Goal: Task Accomplishment & Management: Manage account settings

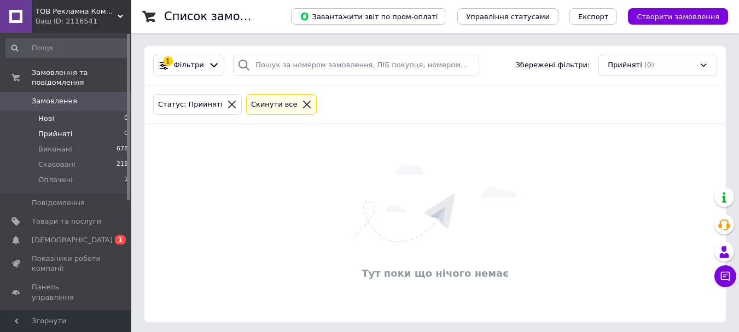
click at [67, 111] on li "Нові 0" at bounding box center [67, 118] width 135 height 15
click at [73, 235] on span "[DEMOGRAPHIC_DATA]" at bounding box center [66, 240] width 69 height 10
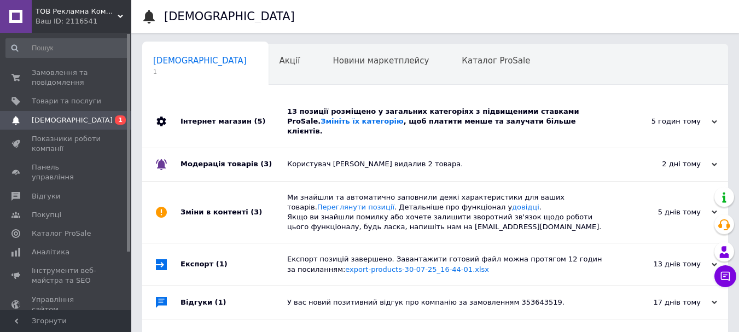
click at [369, 116] on div "13 позиції розміщено у загальних категоріях з підвищеними ставками ProSale. Змі…" at bounding box center [447, 122] width 320 height 30
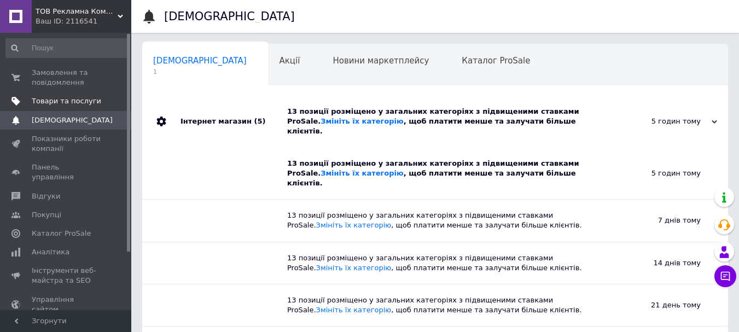
click at [54, 102] on span "Товари та послуги" at bounding box center [66, 101] width 69 height 10
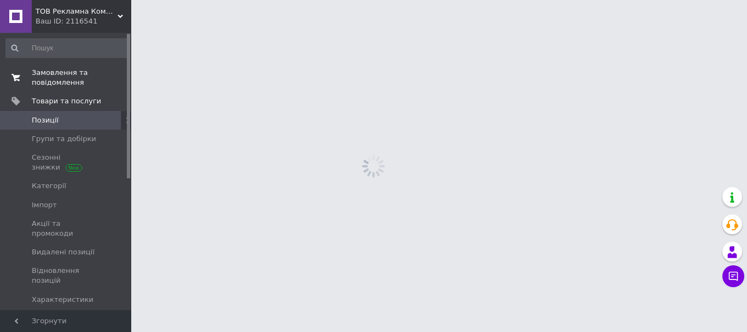
click at [55, 77] on span "Замовлення та повідомлення" at bounding box center [66, 78] width 69 height 20
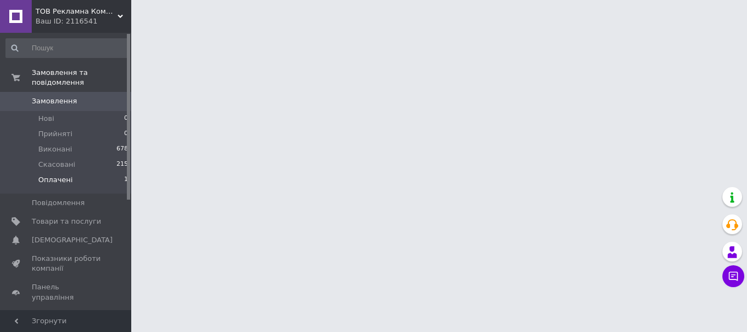
click at [46, 175] on span "Оплачені" at bounding box center [55, 180] width 34 height 10
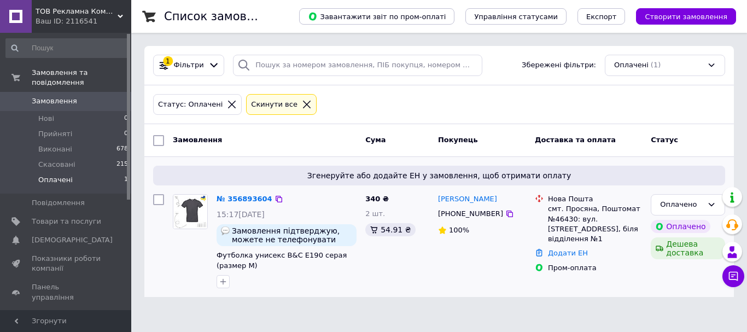
click at [513, 283] on div "[PERSON_NAME] [PHONE_NUMBER] 100%" at bounding box center [482, 241] width 97 height 103
click at [238, 195] on link "№ 356893604" at bounding box center [245, 199] width 56 height 8
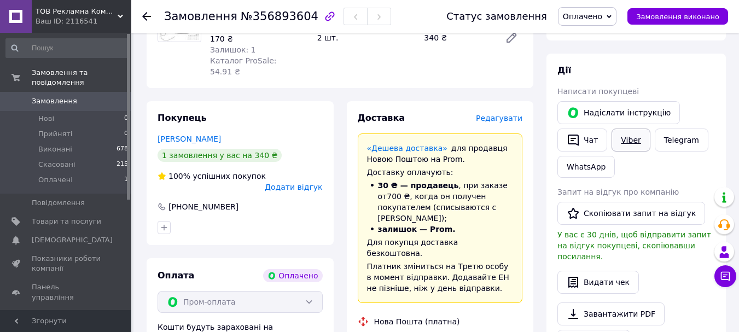
scroll to position [219, 0]
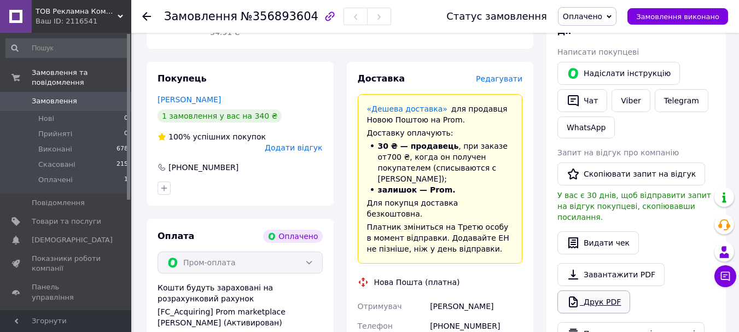
click at [589, 290] on link "Друк PDF" at bounding box center [593, 301] width 73 height 23
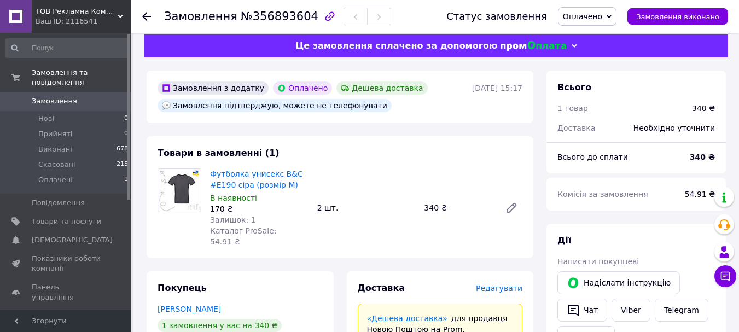
scroll to position [0, 0]
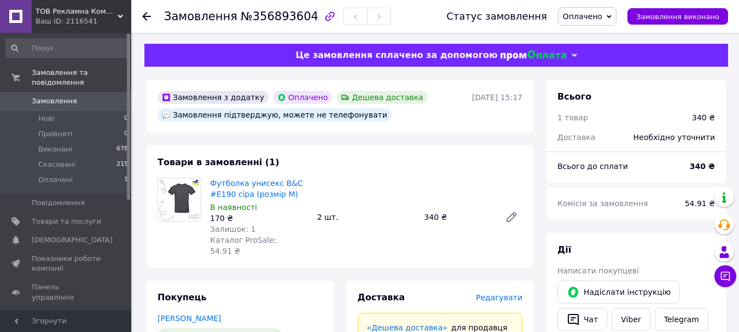
click at [597, 19] on span "Оплачено" at bounding box center [582, 16] width 39 height 9
click at [595, 39] on li "Прийнято" at bounding box center [586, 38] width 57 height 16
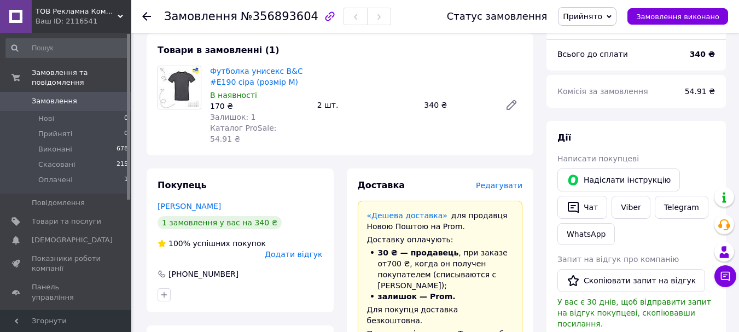
scroll to position [219, 0]
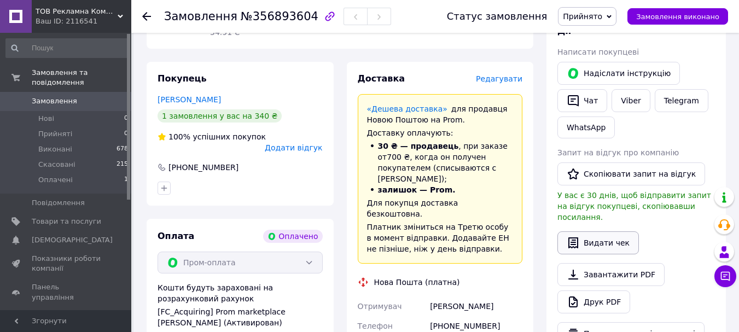
click at [591, 236] on button "Видати чек" at bounding box center [597, 242] width 81 height 23
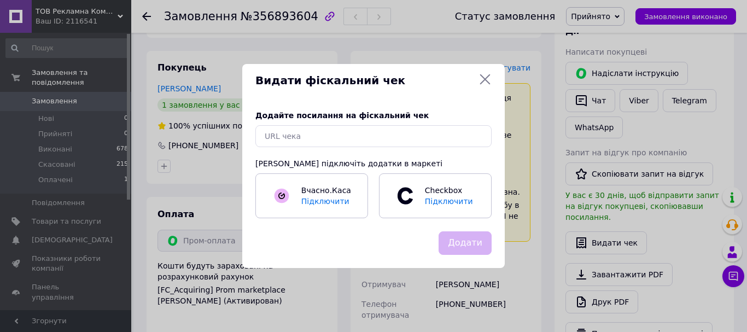
click at [488, 81] on icon at bounding box center [485, 79] width 10 height 10
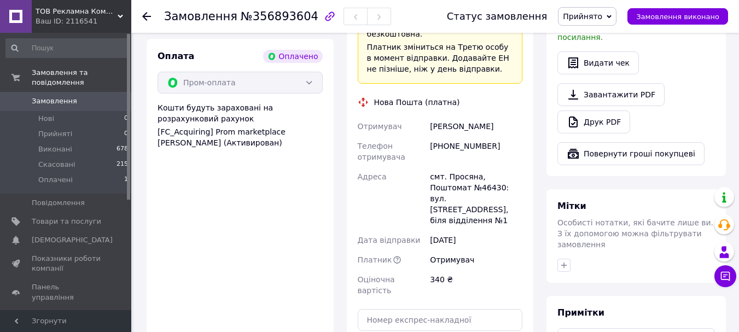
scroll to position [437, 0]
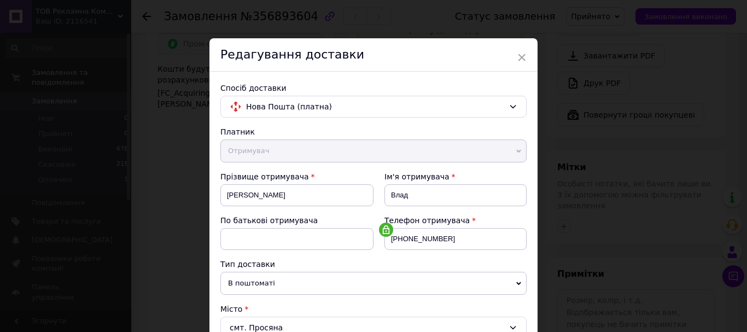
click at [514, 50] on div "Редагування доставки" at bounding box center [373, 54] width 328 height 33
click at [517, 55] on span "×" at bounding box center [522, 57] width 10 height 19
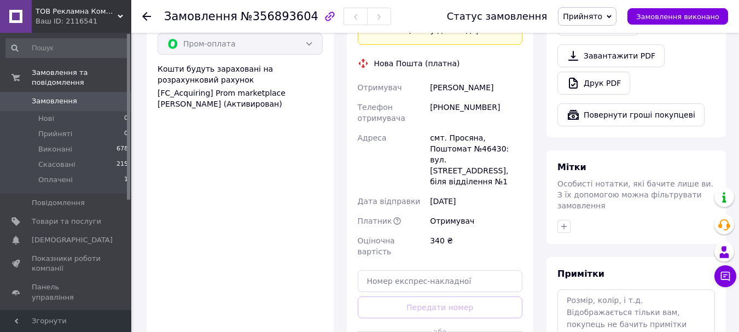
click at [148, 16] on icon at bounding box center [146, 16] width 9 height 9
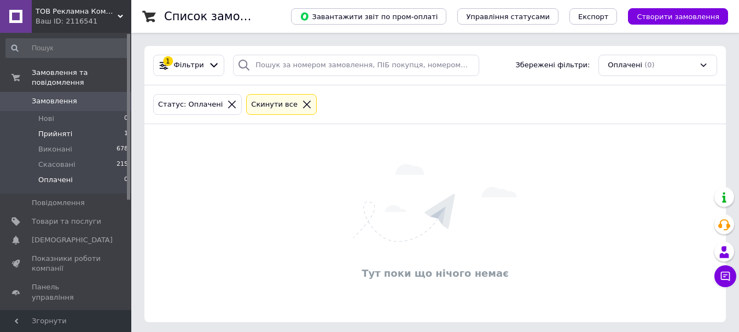
click at [63, 129] on span "Прийняті" at bounding box center [55, 134] width 34 height 10
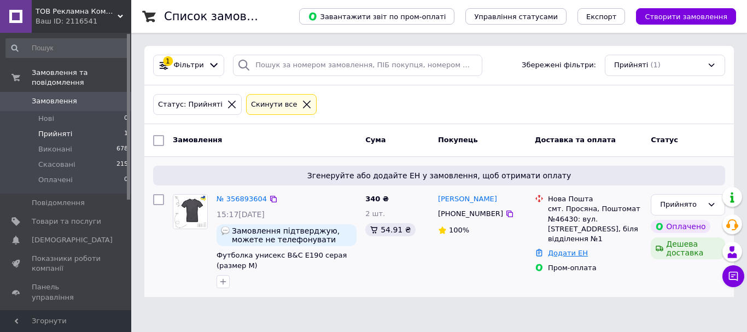
click at [566, 249] on link "Додати ЕН" at bounding box center [568, 253] width 40 height 8
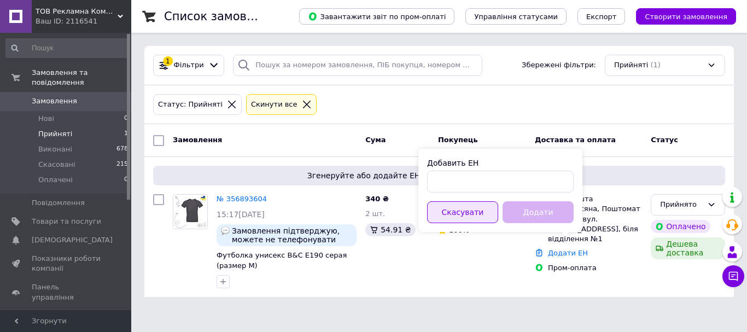
click at [456, 216] on button "Скасувати" at bounding box center [462, 212] width 71 height 22
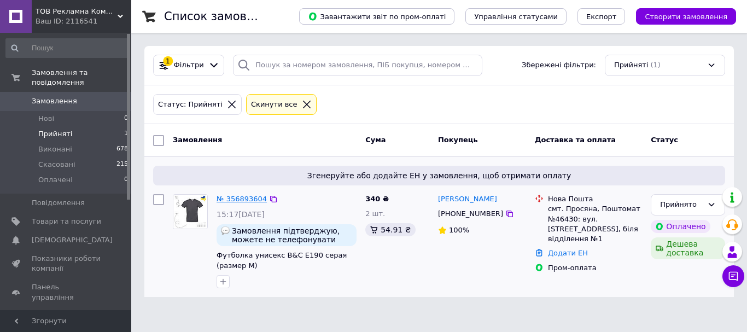
click at [252, 203] on link "№ 356893604" at bounding box center [242, 199] width 50 height 8
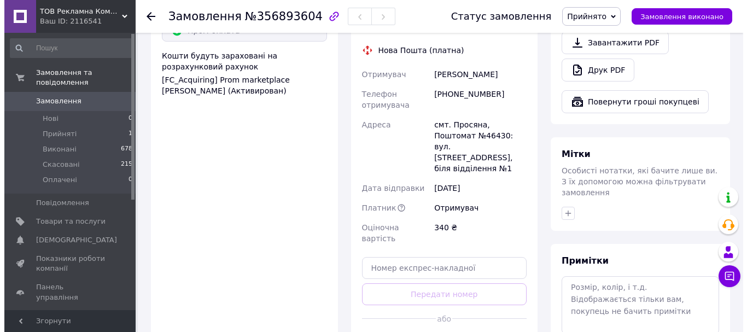
scroll to position [492, 0]
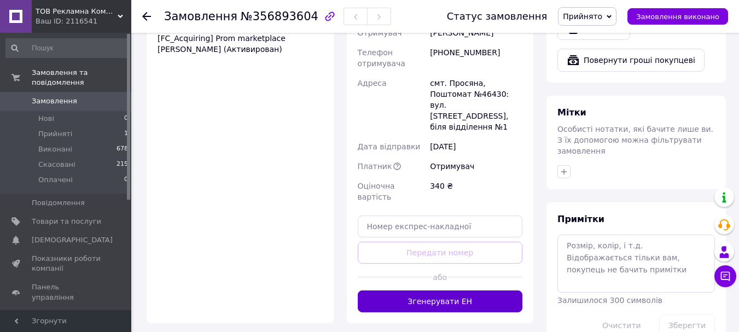
click at [491, 290] on button "Згенерувати ЕН" at bounding box center [440, 301] width 165 height 22
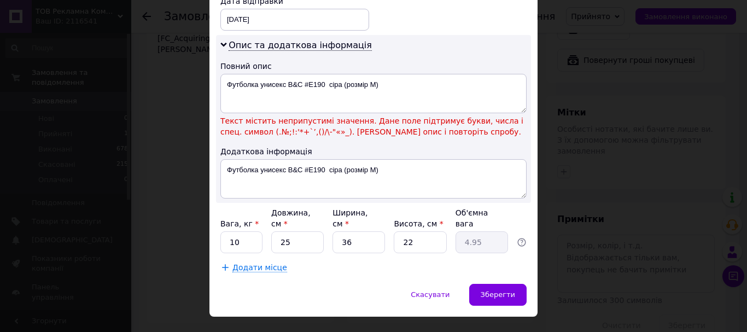
scroll to position [541, 0]
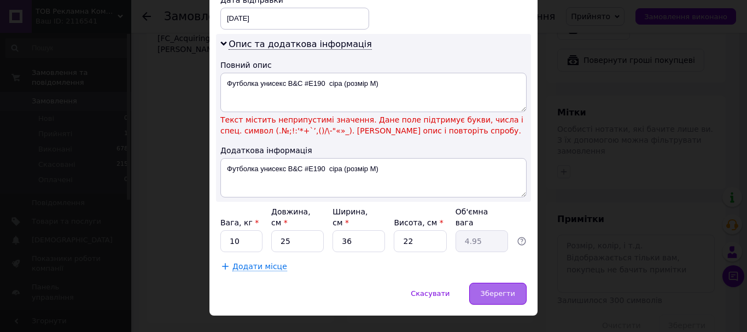
click at [506, 289] on span "Зберегти" at bounding box center [498, 293] width 34 height 8
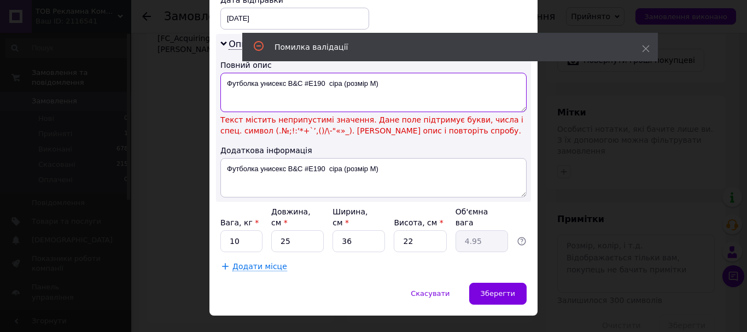
click at [312, 73] on textarea "Футболка унисекс B&C #E190 сіра (розмір М)" at bounding box center [373, 92] width 306 height 39
click at [307, 73] on textarea "Футболка унисекс B&C #E190 сіра (розмір М)" at bounding box center [373, 92] width 306 height 39
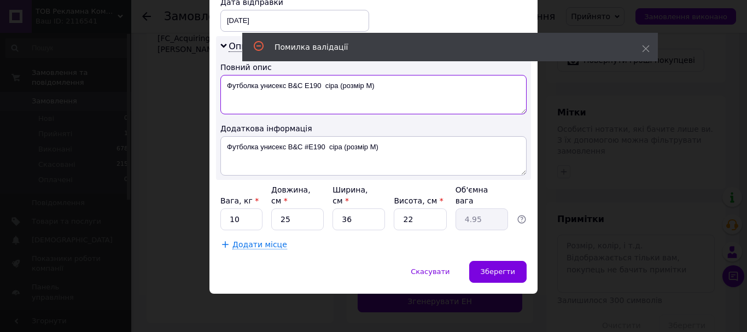
scroll to position [517, 0]
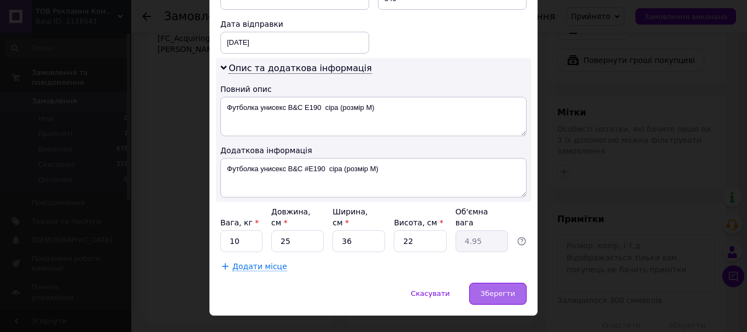
click at [492, 289] on span "Зберегти" at bounding box center [498, 293] width 34 height 8
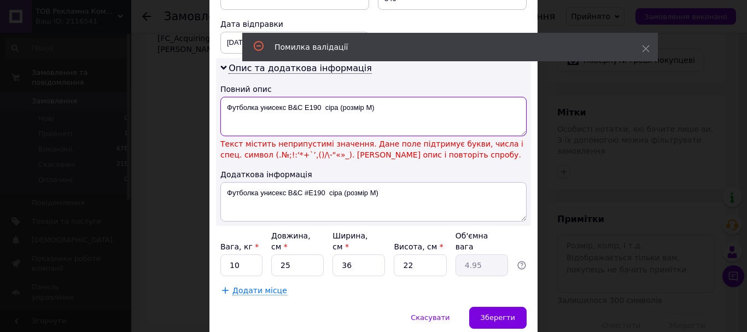
click at [378, 97] on textarea "Футболка унисекс B&C E190 сіра (розмір М)" at bounding box center [373, 116] width 306 height 39
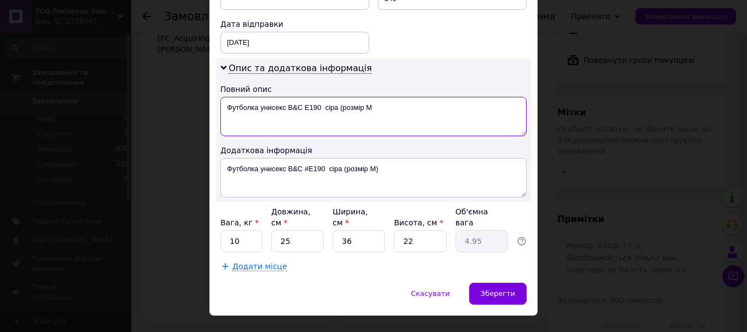
click at [341, 97] on textarea "Футболка унисекс B&C E190 сіра (розмір М" at bounding box center [373, 116] width 306 height 39
type textarea "Футболка унисекс B&C E190 сіра розмір М"
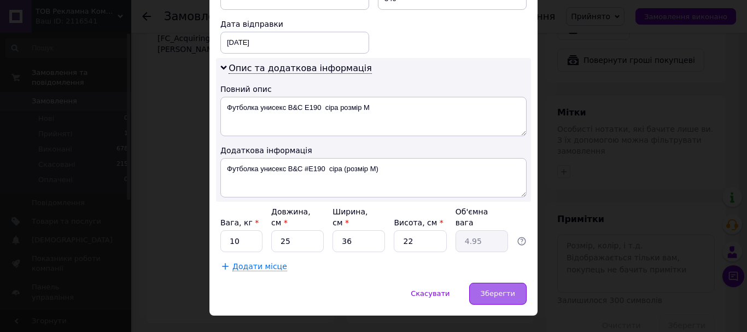
click at [503, 289] on span "Зберегти" at bounding box center [498, 293] width 34 height 8
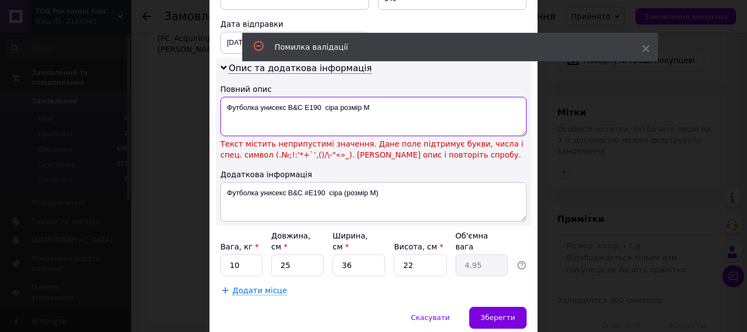
click at [295, 97] on textarea "Футболка унисекс B&C E190 сіра розмір М" at bounding box center [373, 116] width 306 height 39
click at [328, 97] on textarea "Футболка унисекс B&C E190 сіра розмір М" at bounding box center [373, 116] width 306 height 39
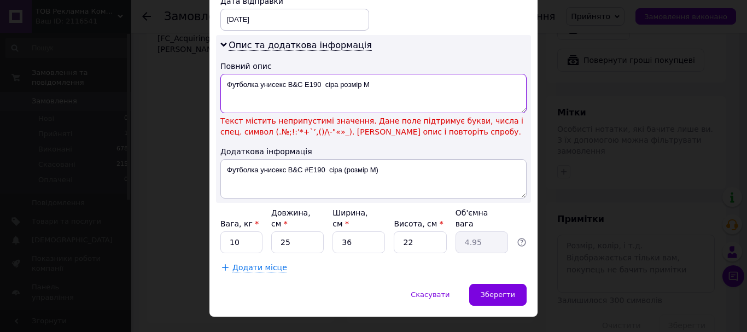
scroll to position [541, 0]
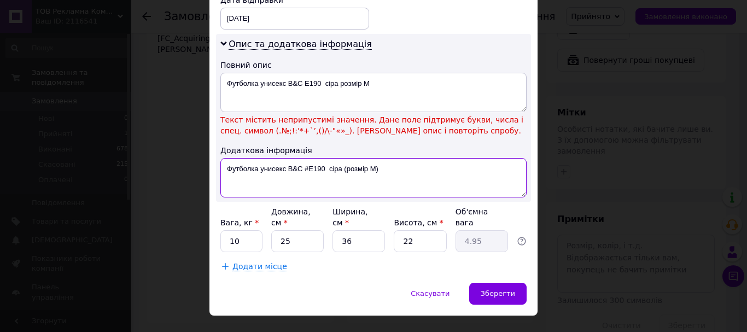
click at [306, 158] on textarea "Футболка унисекс B&C #E190 сіра (розмір М)" at bounding box center [373, 177] width 306 height 39
type textarea "Футболка унисекс B&C E190 сіра (розмір М)"
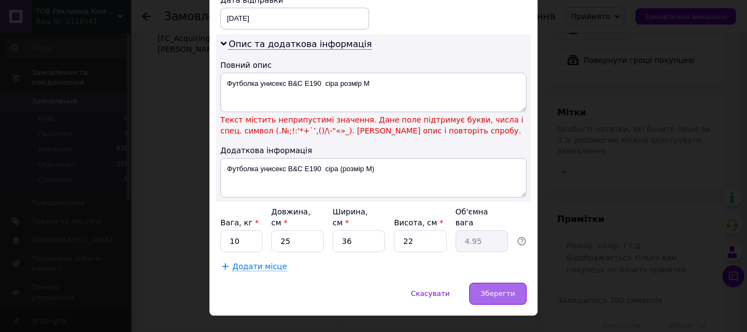
click at [486, 283] on div "Зберегти" at bounding box center [497, 294] width 57 height 22
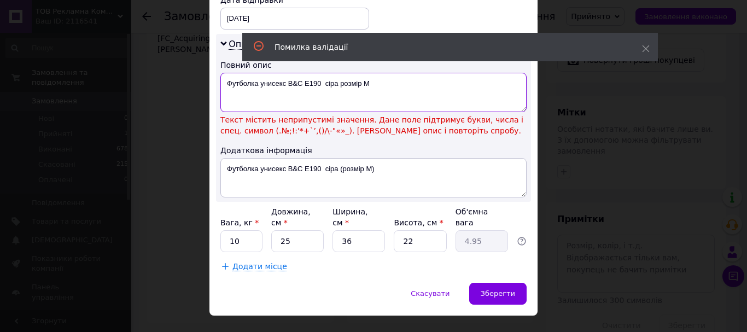
drag, startPoint x: 378, startPoint y: 77, endPoint x: 327, endPoint y: 68, distance: 52.1
click at [327, 73] on textarea "Футболка унисекс B&C E190 сіра розмір М" at bounding box center [373, 92] width 306 height 39
click at [321, 73] on textarea "Футболка унисекс B&C E190 сіра розмір М" at bounding box center [373, 92] width 306 height 39
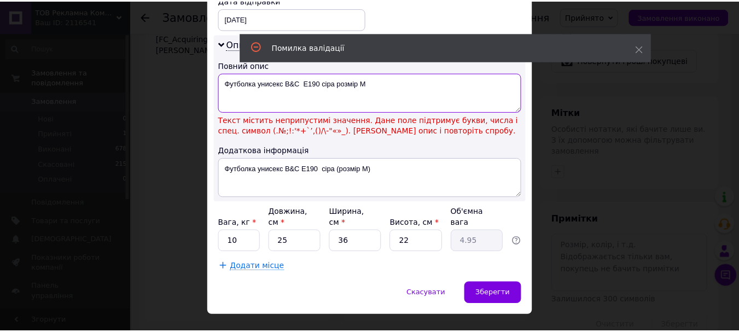
scroll to position [517, 0]
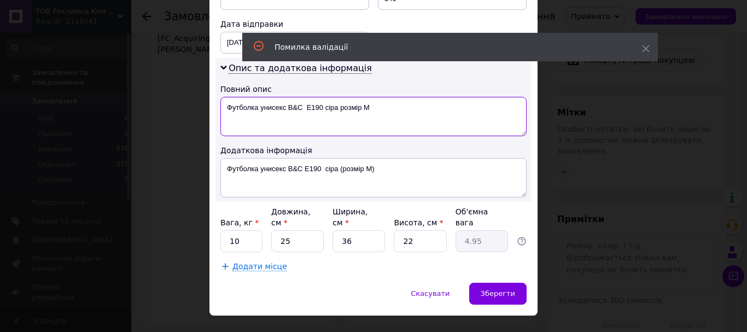
drag, startPoint x: 322, startPoint y: 96, endPoint x: 304, endPoint y: 95, distance: 18.1
click at [304, 97] on textarea "Футболка унисекс B&C E190 сіра розмір М" at bounding box center [373, 116] width 306 height 39
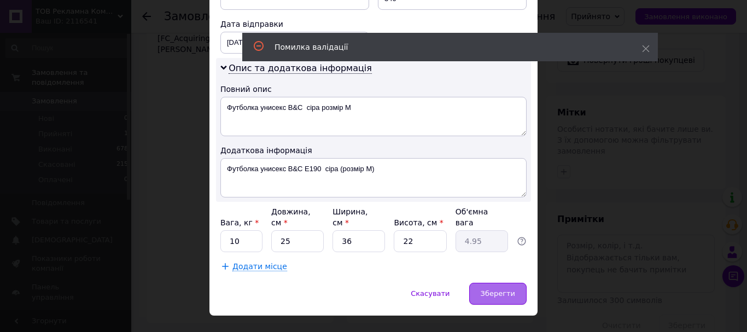
click at [494, 289] on span "Зберегти" at bounding box center [498, 293] width 34 height 8
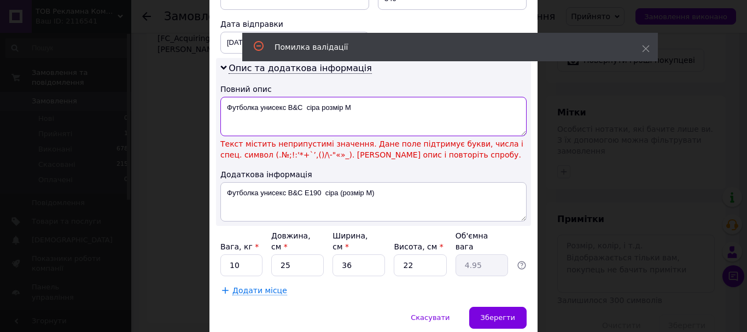
click at [331, 107] on textarea "Футболка унисекс B&C сіра розмір М" at bounding box center [373, 116] width 306 height 39
click at [307, 100] on textarea "Футболка унисекс B&C сіра розмір М" at bounding box center [373, 116] width 306 height 39
click at [305, 98] on textarea "Футболка унисекс B&C сіра розмір М" at bounding box center [373, 116] width 306 height 39
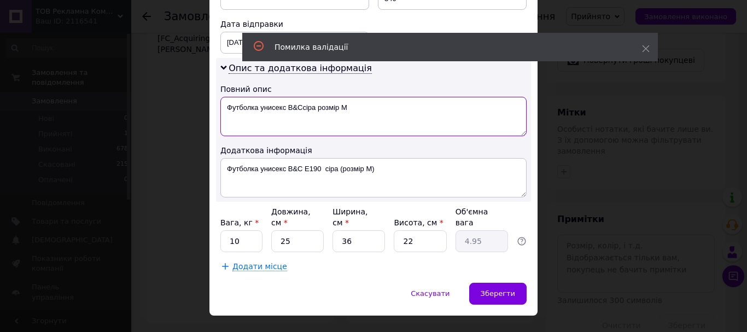
click at [294, 98] on textarea "Футболка унисекс B&Cсіра розмір М" at bounding box center [373, 116] width 306 height 39
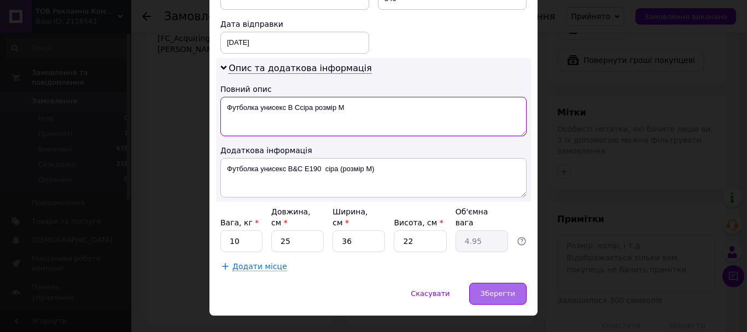
type textarea "Футболка унисекс B Cсіра розмір М"
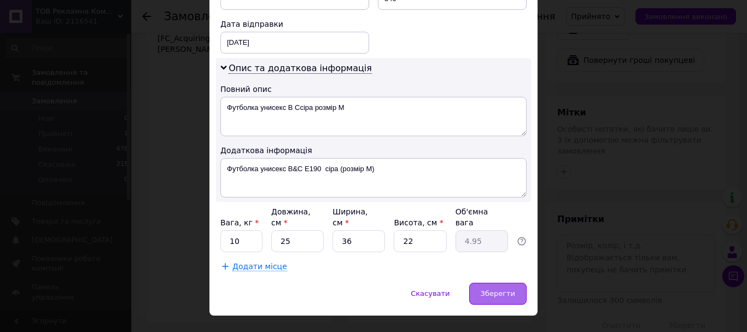
click at [498, 289] on span "Зберегти" at bounding box center [498, 293] width 34 height 8
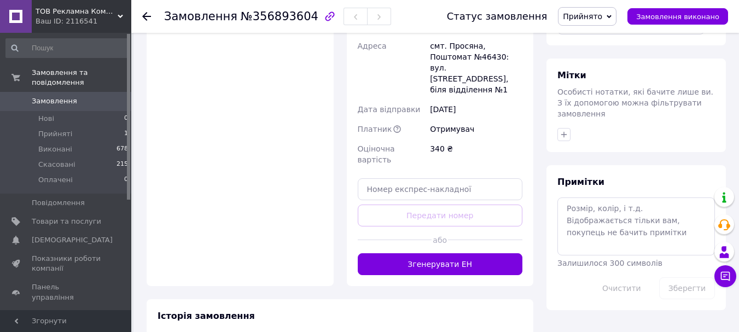
scroll to position [505, 0]
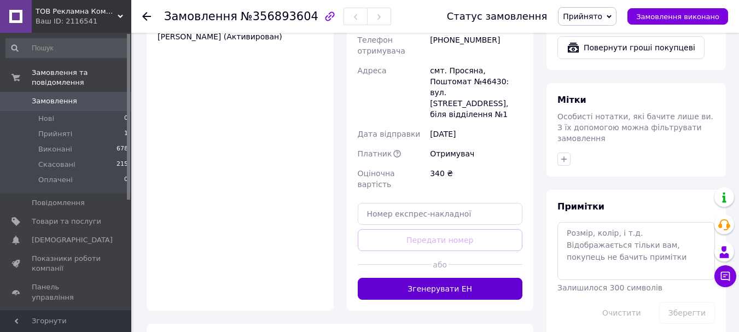
click at [397, 278] on button "Згенерувати ЕН" at bounding box center [440, 289] width 165 height 22
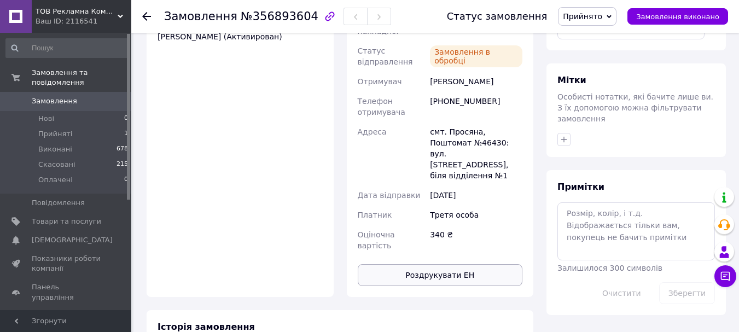
click at [441, 264] on button "Роздрукувати ЕН" at bounding box center [440, 275] width 165 height 22
